Goal: Transaction & Acquisition: Purchase product/service

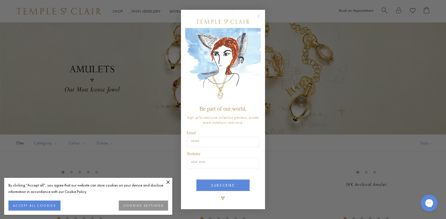
click at [259, 16] on icon "Close dialog" at bounding box center [258, 16] width 3 height 3
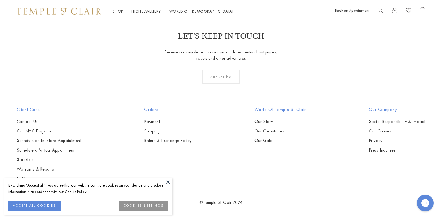
scroll to position [3924, 0]
click at [0, 0] on img at bounding box center [0, 0] width 0 height 0
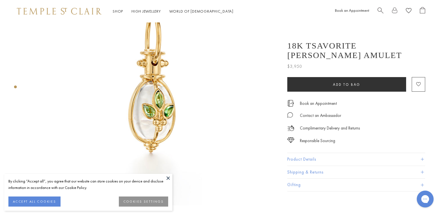
scroll to position [84, 0]
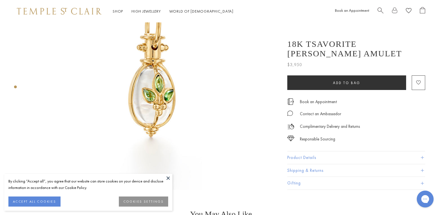
click at [168, 177] on button at bounding box center [168, 178] width 8 height 8
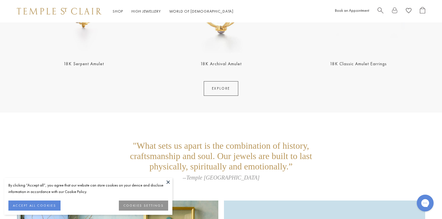
scroll to position [1177, 0]
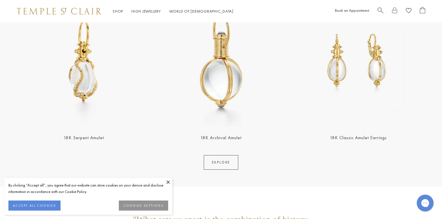
click at [67, 70] on img at bounding box center [84, 61] width 134 height 134
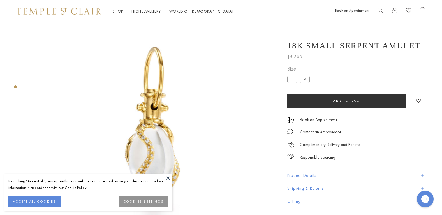
click at [170, 177] on button at bounding box center [168, 178] width 8 height 8
